Goal: Information Seeking & Learning: Learn about a topic

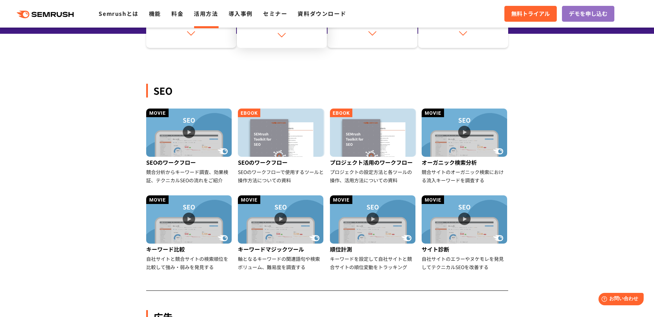
scroll to position [138, 0]
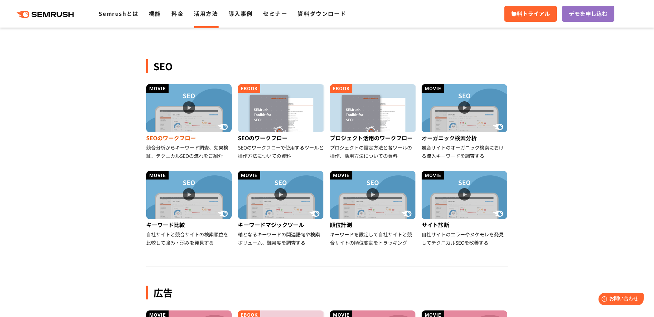
click at [210, 115] on img at bounding box center [189, 108] width 86 height 48
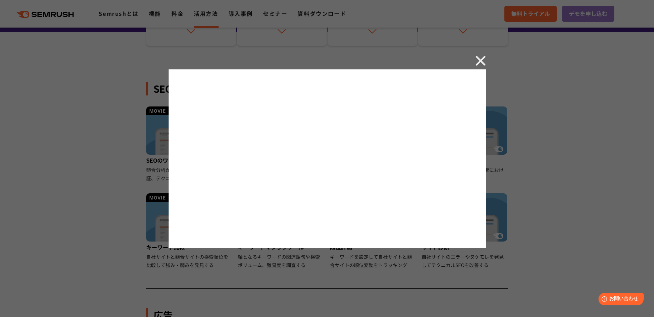
scroll to position [103, 0]
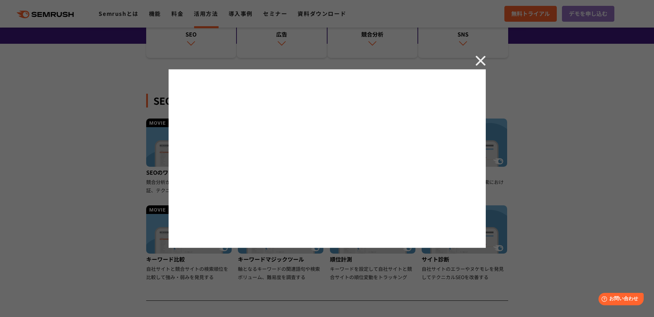
click at [479, 57] on img at bounding box center [481, 61] width 10 height 10
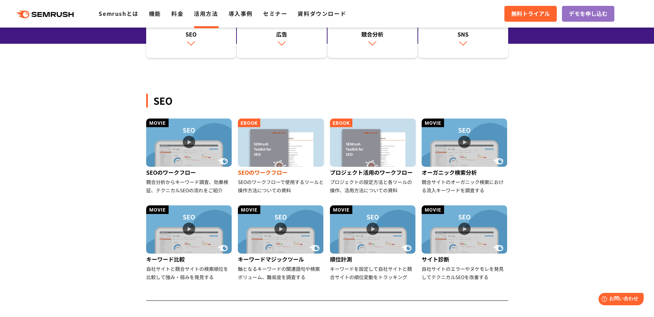
click at [270, 147] on img at bounding box center [281, 143] width 86 height 48
click at [465, 140] on img at bounding box center [465, 143] width 86 height 48
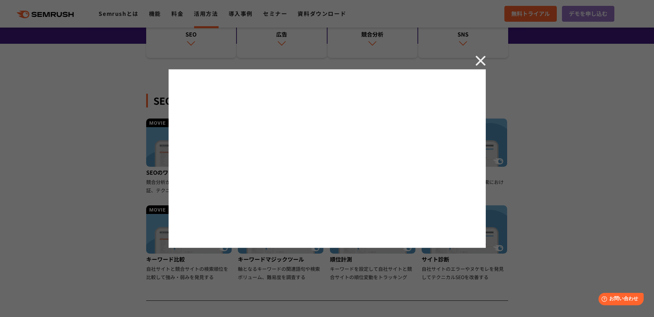
click at [486, 57] on img at bounding box center [481, 61] width 10 height 10
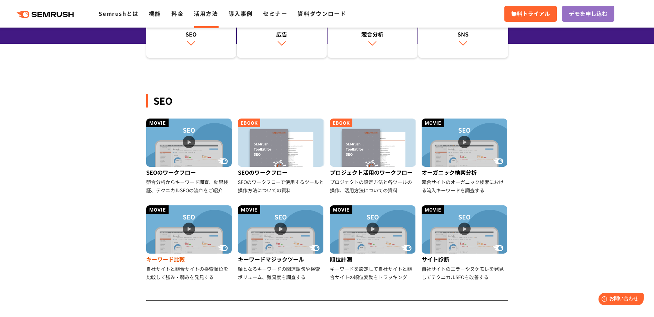
click at [190, 227] on img at bounding box center [189, 230] width 86 height 48
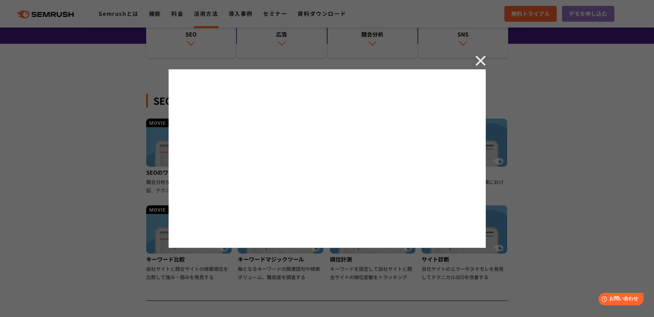
click at [482, 59] on img at bounding box center [481, 61] width 10 height 10
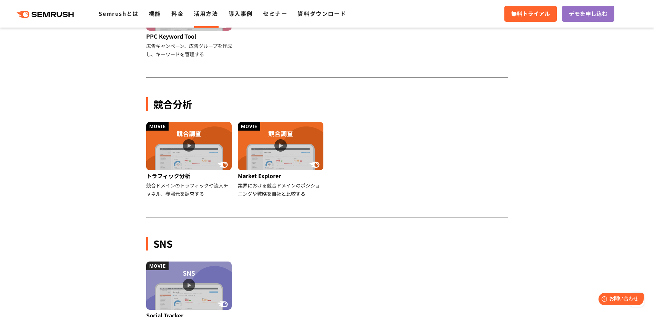
scroll to position [552, 0]
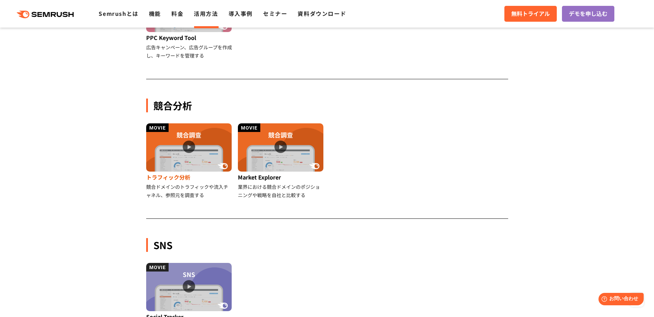
click at [192, 146] on img at bounding box center [189, 147] width 86 height 48
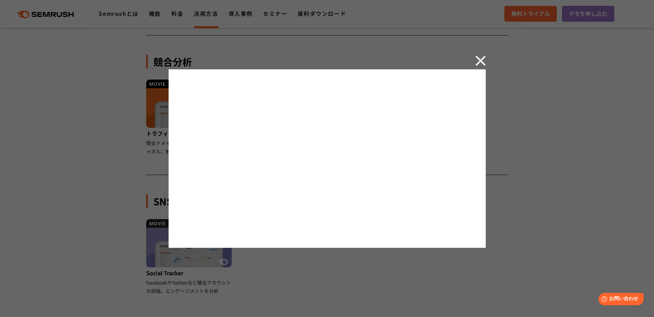
scroll to position [621, 0]
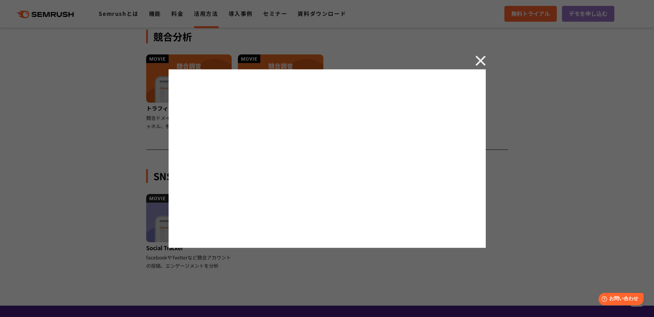
click at [478, 59] on img at bounding box center [481, 61] width 10 height 10
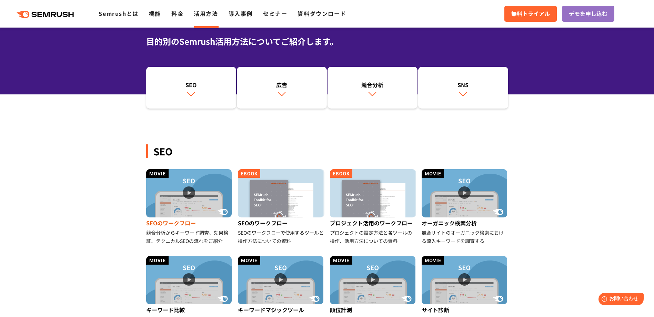
scroll to position [69, 0]
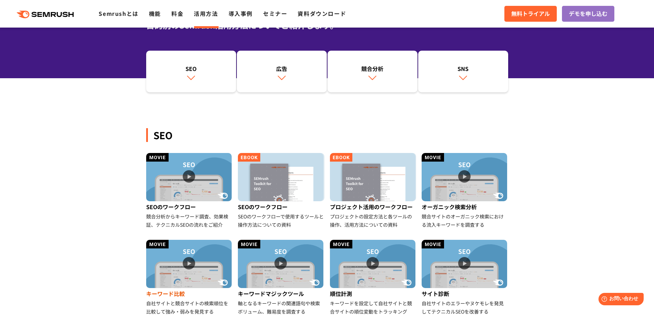
click at [185, 265] on img at bounding box center [189, 264] width 86 height 48
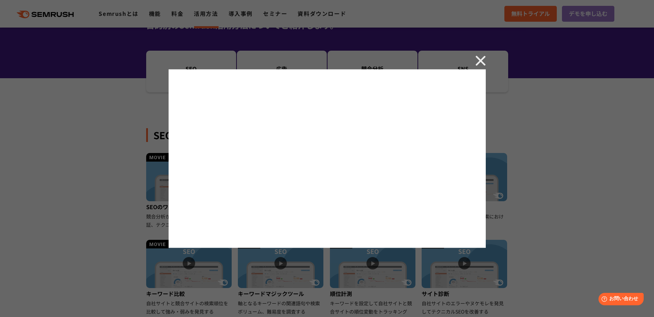
click at [91, 260] on div at bounding box center [327, 158] width 654 height 317
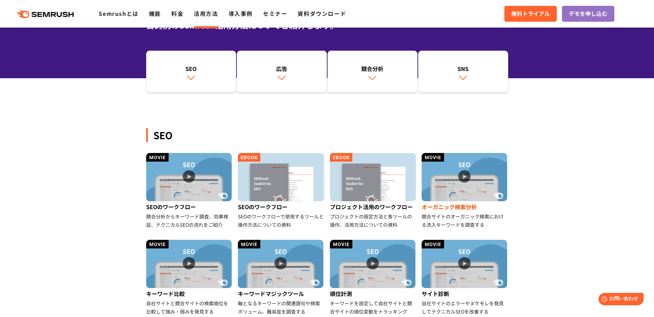
click at [467, 178] on img at bounding box center [465, 177] width 86 height 48
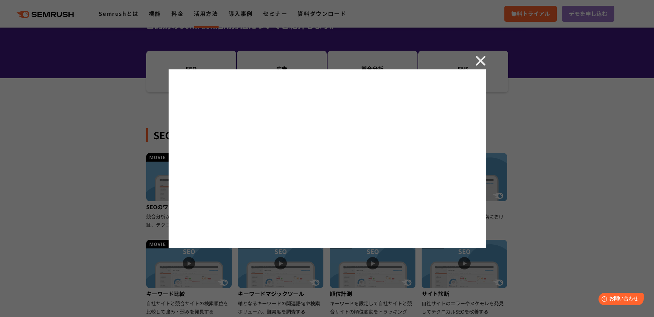
click at [486, 64] on div at bounding box center [327, 158] width 654 height 317
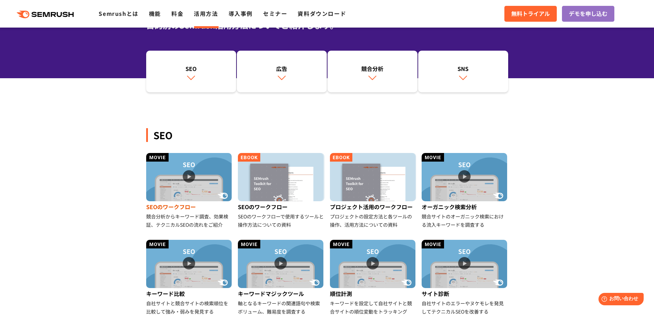
click at [188, 175] on img at bounding box center [189, 177] width 86 height 48
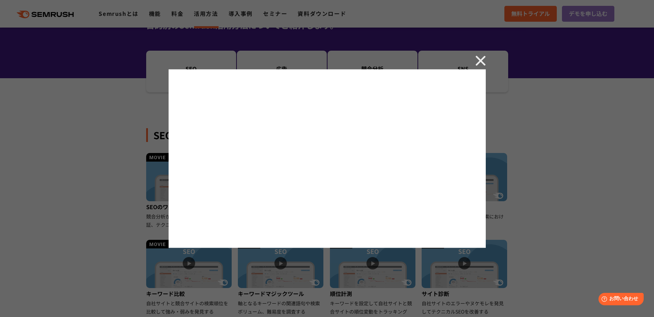
click at [484, 56] on img at bounding box center [481, 61] width 10 height 10
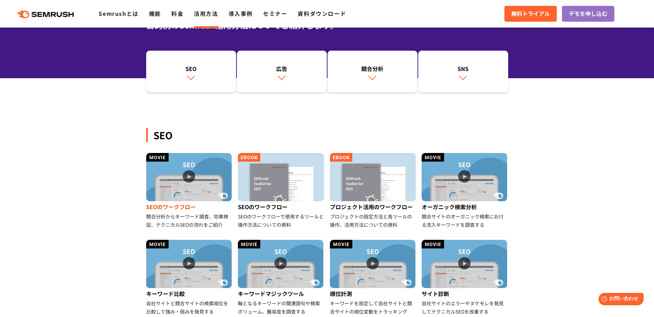
click at [186, 200] on img at bounding box center [189, 177] width 86 height 48
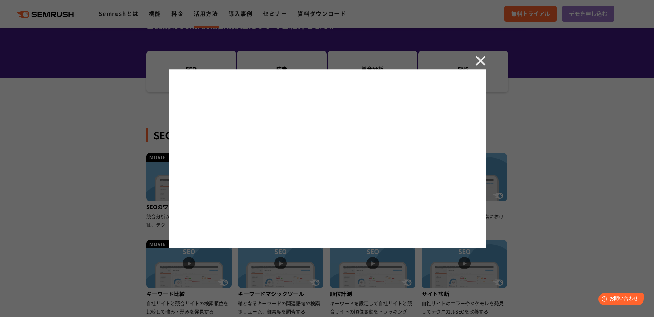
click at [481, 59] on img at bounding box center [481, 61] width 10 height 10
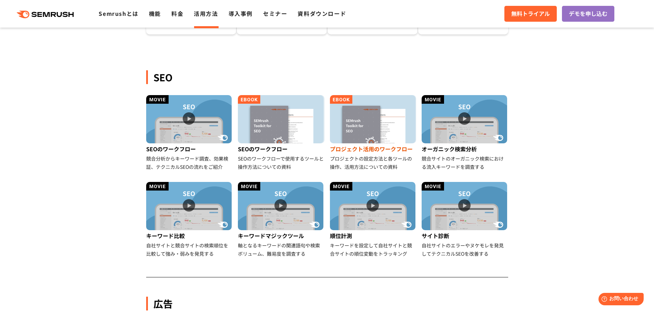
scroll to position [138, 0]
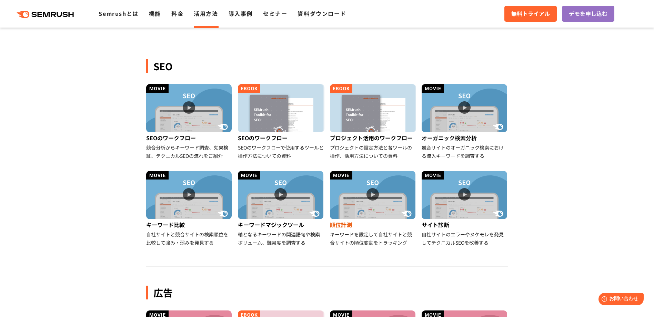
click at [373, 188] on img at bounding box center [373, 195] width 86 height 48
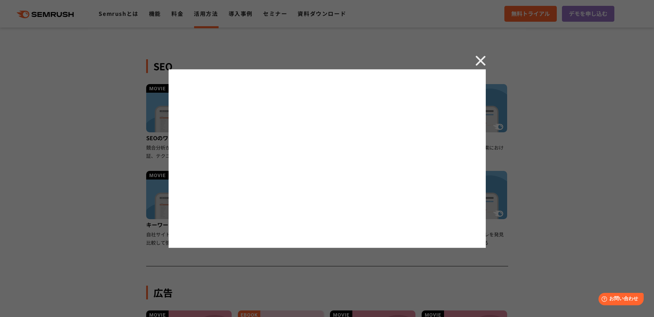
click at [479, 60] on img at bounding box center [481, 61] width 10 height 10
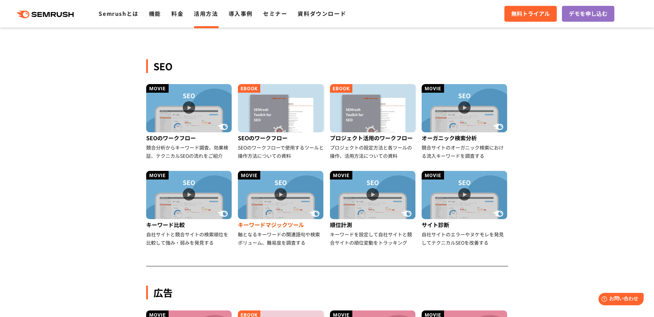
click at [286, 195] on img at bounding box center [281, 195] width 86 height 48
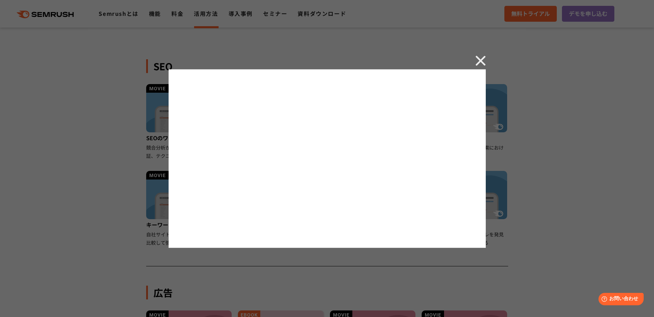
click at [481, 60] on img at bounding box center [481, 61] width 10 height 10
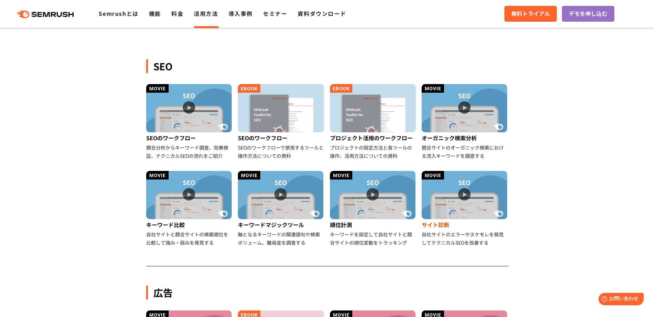
click at [463, 197] on img at bounding box center [465, 195] width 86 height 48
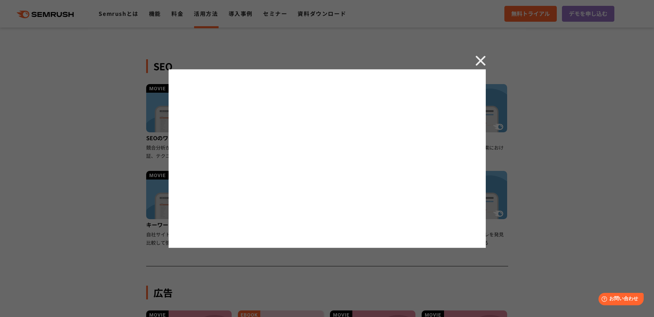
click at [482, 59] on img at bounding box center [481, 61] width 10 height 10
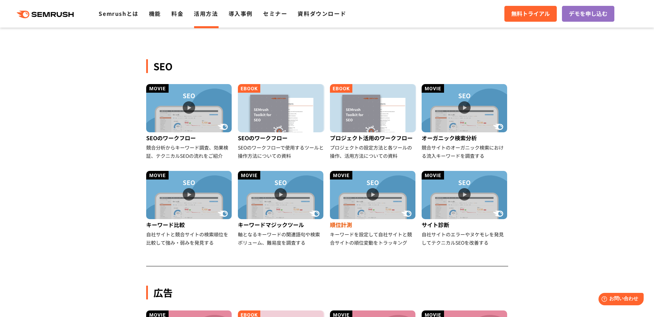
click at [371, 195] on img at bounding box center [373, 195] width 86 height 48
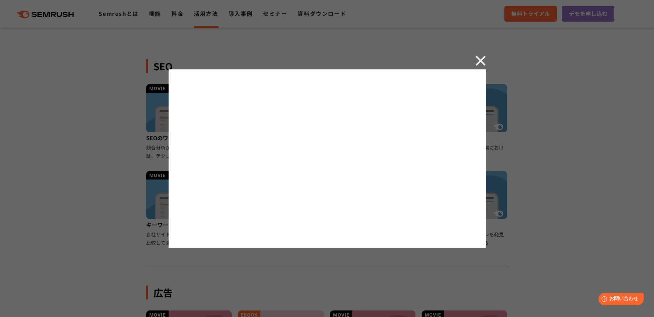
click at [480, 61] on img at bounding box center [481, 61] width 10 height 10
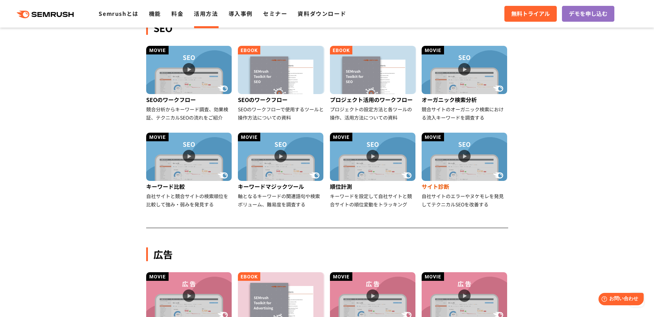
scroll to position [172, 0]
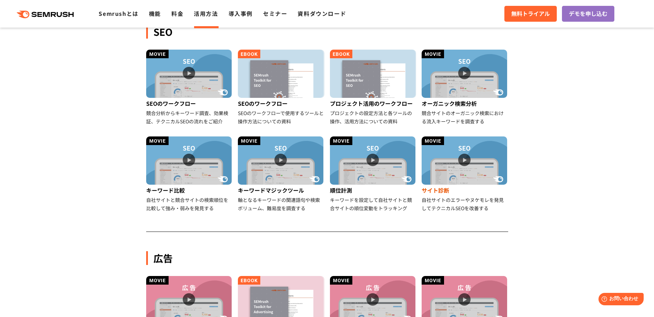
click at [461, 160] on img at bounding box center [465, 161] width 86 height 48
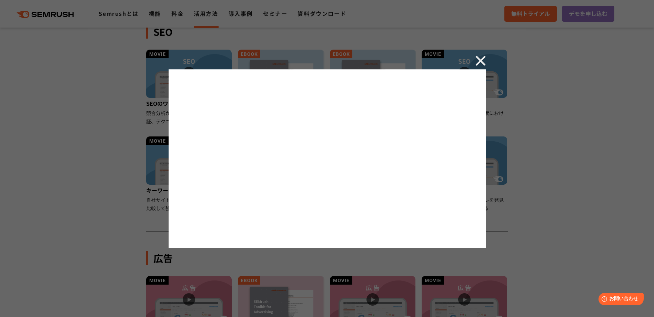
click at [480, 59] on img at bounding box center [481, 61] width 10 height 10
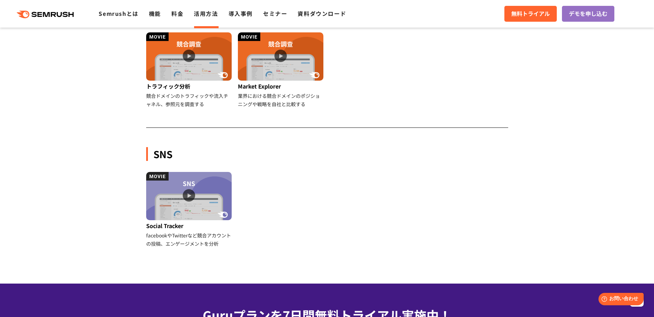
scroll to position [621, 0]
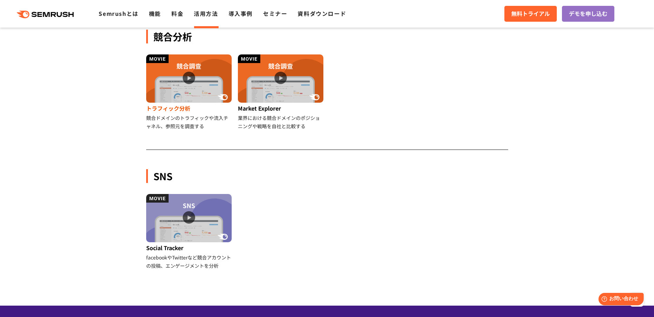
click at [186, 75] on img at bounding box center [189, 78] width 86 height 48
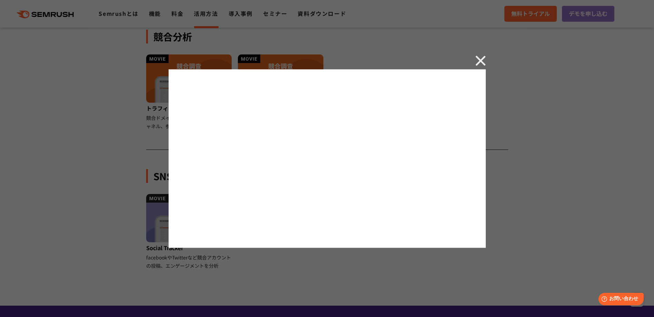
click at [481, 62] on img at bounding box center [481, 61] width 10 height 10
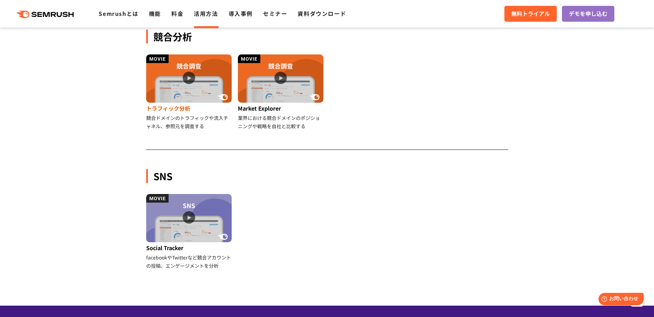
click at [191, 76] on img at bounding box center [189, 78] width 86 height 48
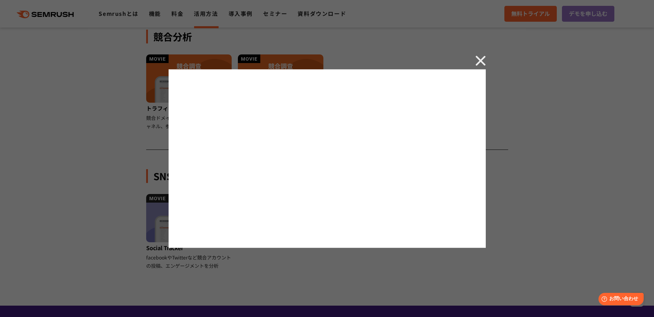
click at [479, 59] on img at bounding box center [481, 61] width 10 height 10
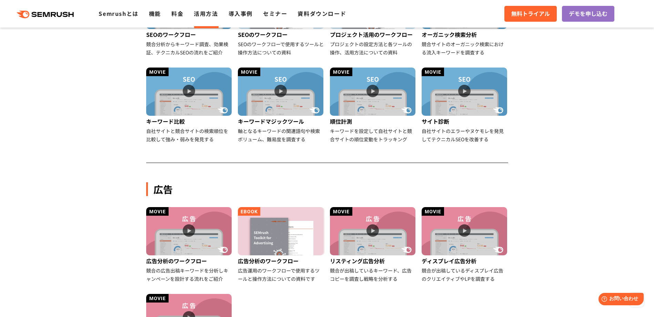
scroll to position [0, 0]
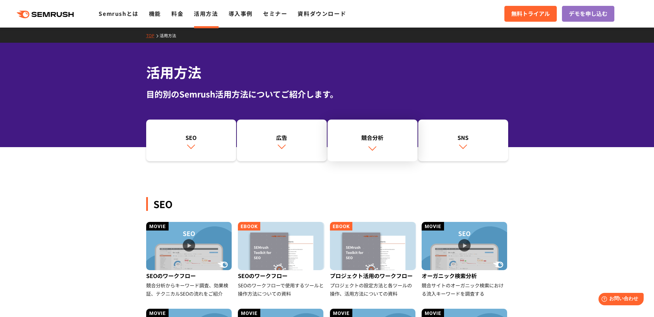
click at [368, 154] on link "競合分析" at bounding box center [373, 141] width 90 height 42
click at [191, 246] on img at bounding box center [189, 246] width 86 height 48
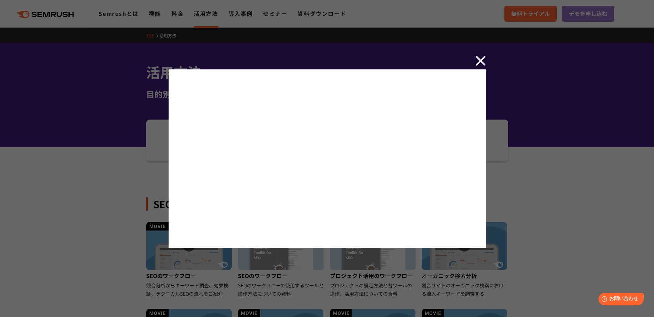
click at [483, 58] on img at bounding box center [481, 61] width 10 height 10
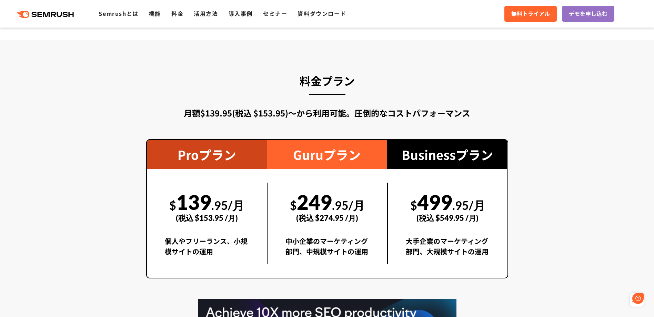
scroll to position [1173, 0]
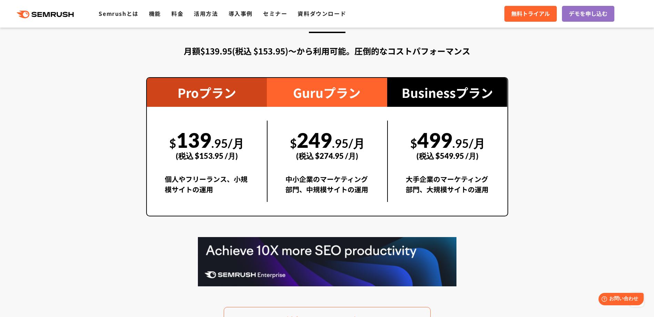
scroll to position [1380, 0]
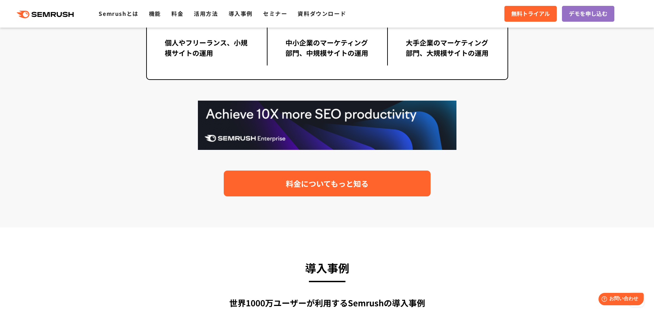
click at [328, 187] on span "料金についてもっと知る" at bounding box center [327, 184] width 83 height 12
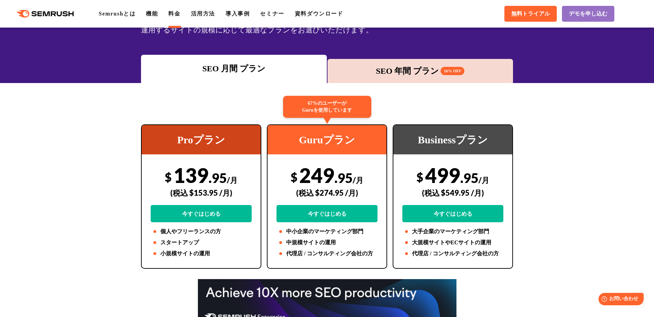
scroll to position [69, 0]
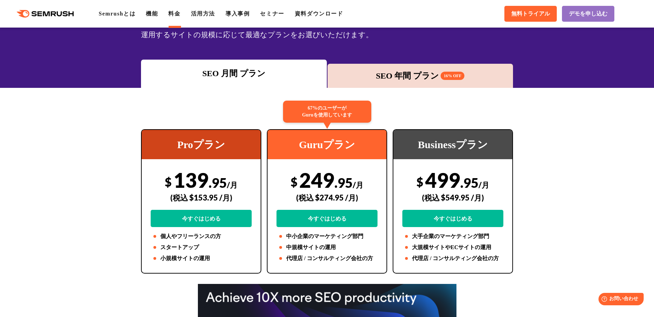
click at [368, 68] on div "SEO 年間 プラン 16% OFF" at bounding box center [421, 76] width 186 height 24
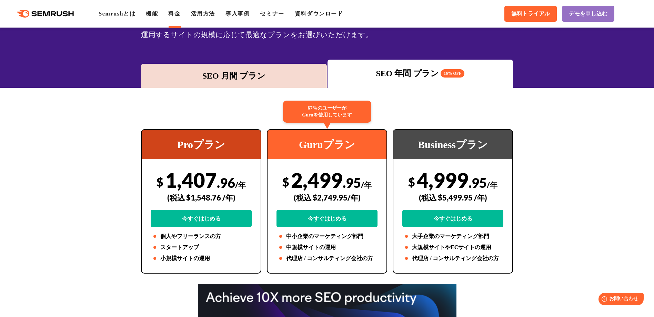
click at [281, 73] on div "SEO 月間 プラン" at bounding box center [234, 76] width 179 height 12
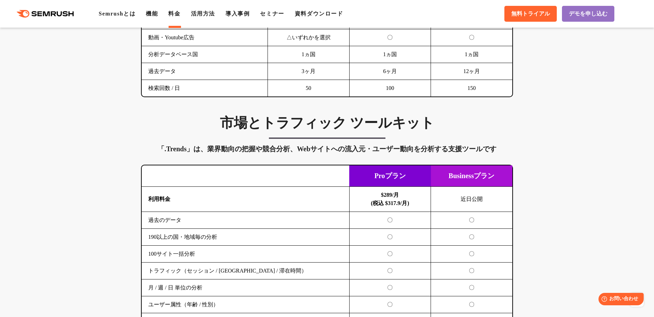
scroll to position [1173, 0]
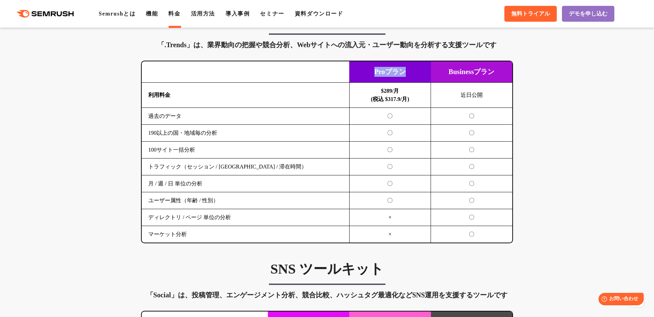
drag, startPoint x: 374, startPoint y: 71, endPoint x: 406, endPoint y: 72, distance: 31.7
click at [406, 72] on td "Proプラン" at bounding box center [390, 71] width 82 height 21
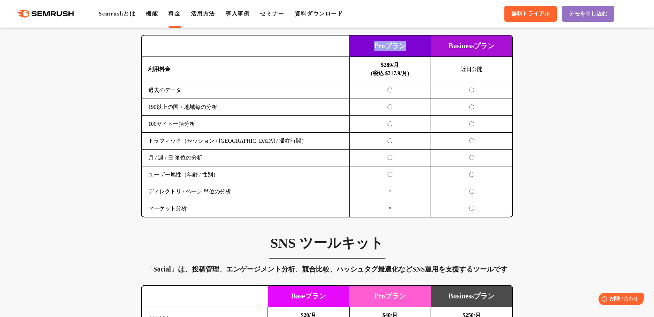
scroll to position [1311, 0]
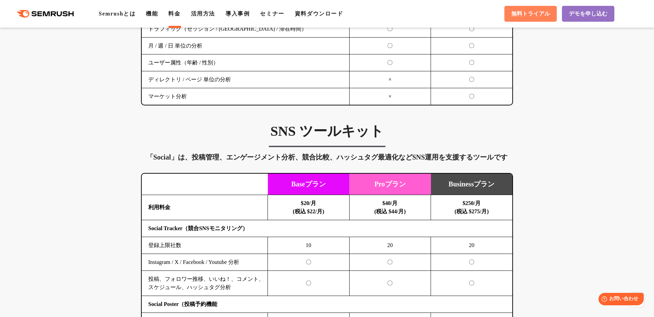
click at [520, 16] on span "無料トライアル" at bounding box center [530, 13] width 39 height 7
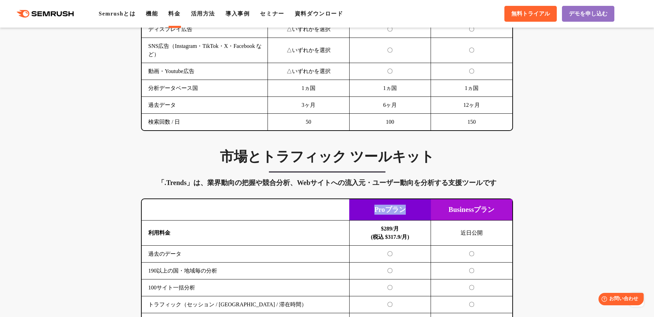
scroll to position [1104, 0]
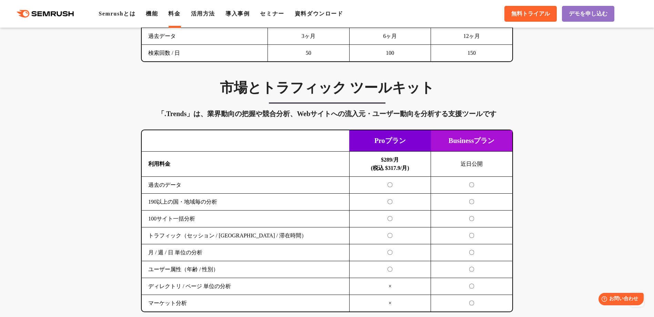
click at [340, 177] on td "過去のデータ" at bounding box center [246, 185] width 208 height 17
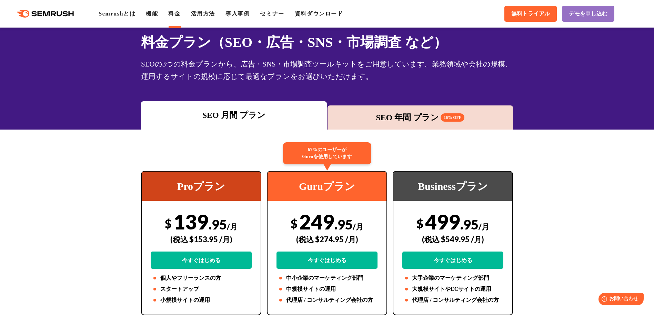
scroll to position [0, 0]
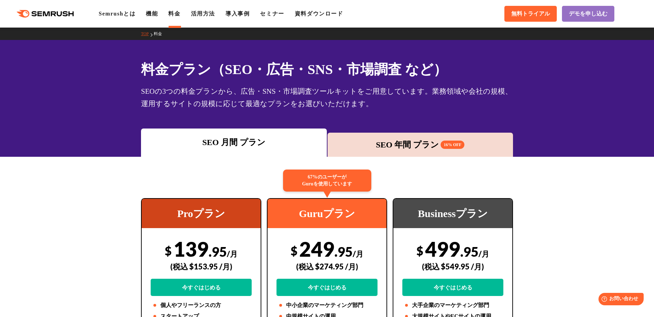
click at [398, 147] on div "SEO 年間 プラン 16% OFF" at bounding box center [420, 145] width 179 height 12
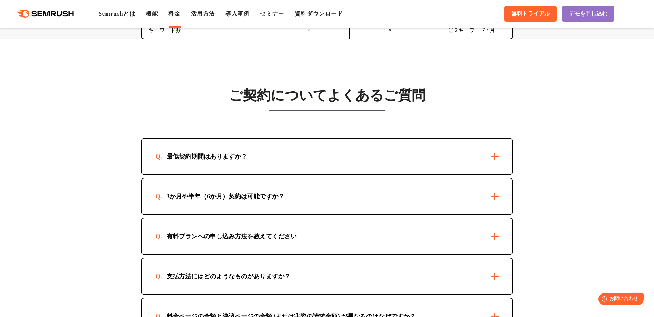
scroll to position [1931, 0]
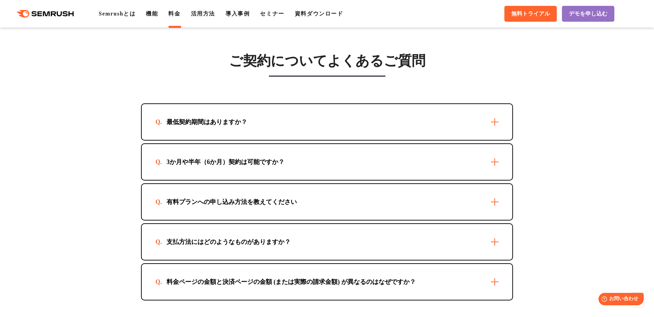
click at [397, 163] on div "3か月や半年（6か月）契約は可能ですか？" at bounding box center [327, 162] width 371 height 36
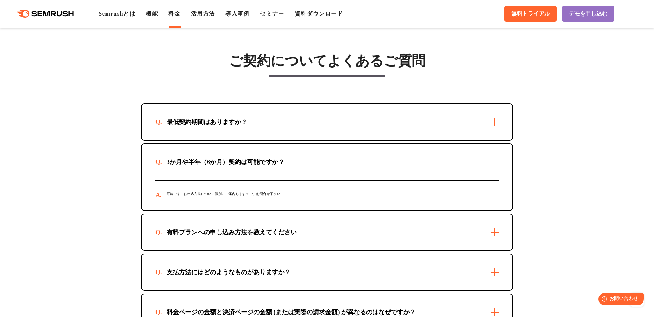
click at [397, 163] on div "3か月や半年（6か月）契約は可能ですか？" at bounding box center [327, 162] width 371 height 36
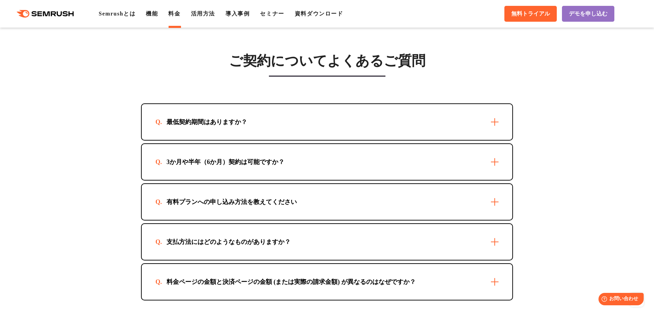
click at [391, 204] on div "有料プランへの申し込み方法を教えてください" at bounding box center [327, 202] width 371 height 36
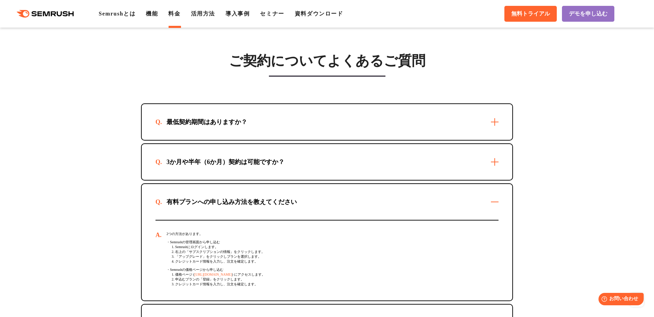
click at [391, 204] on div "有料プランへの申し込み方法を教えてください" at bounding box center [327, 202] width 371 height 36
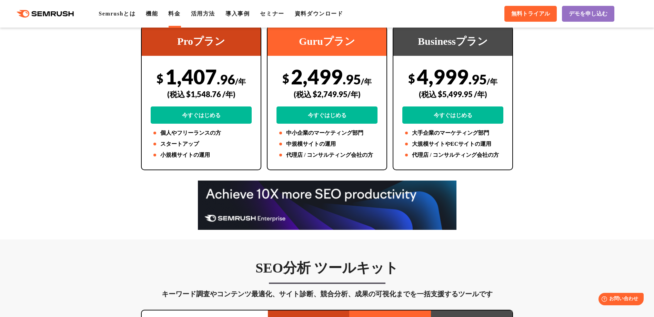
scroll to position [0, 0]
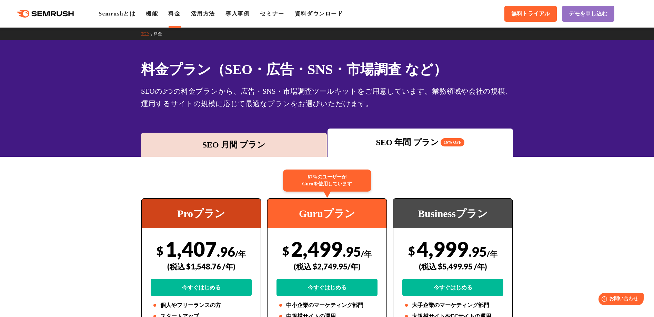
click at [246, 146] on div "SEO 月間 プラン" at bounding box center [234, 145] width 179 height 12
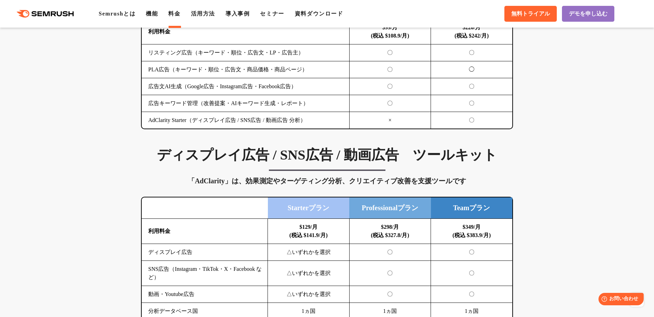
scroll to position [862, 0]
